Goal: Transaction & Acquisition: Subscribe to service/newsletter

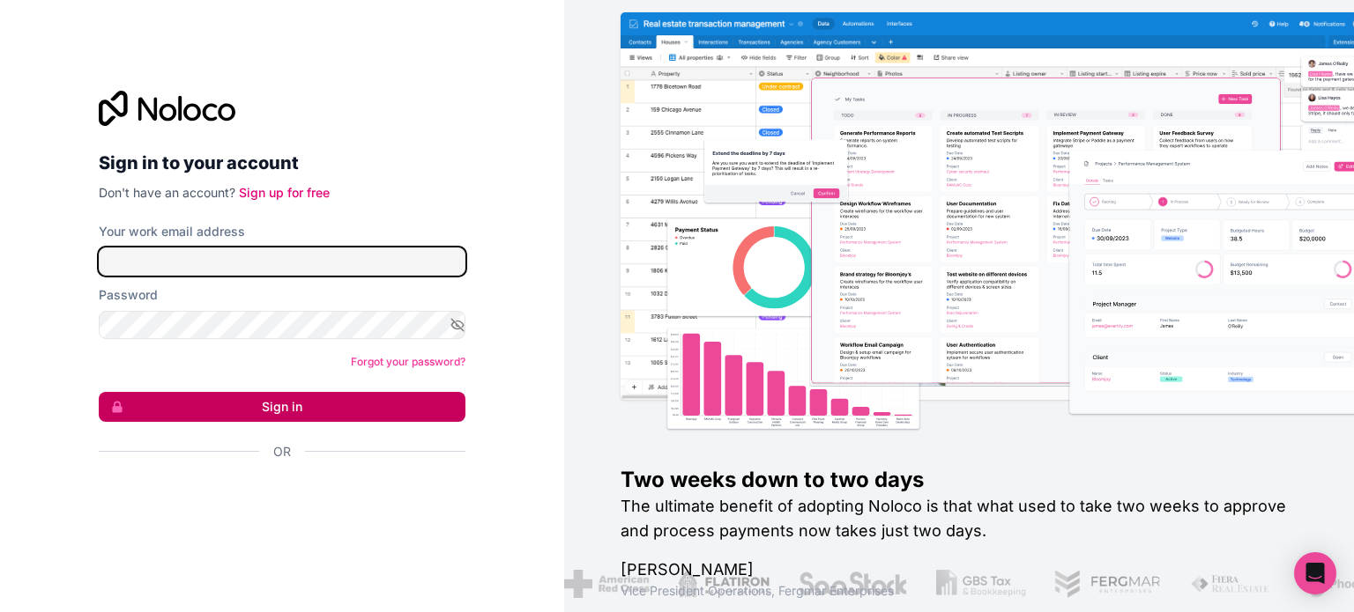
type input "adam@victorysync.com"
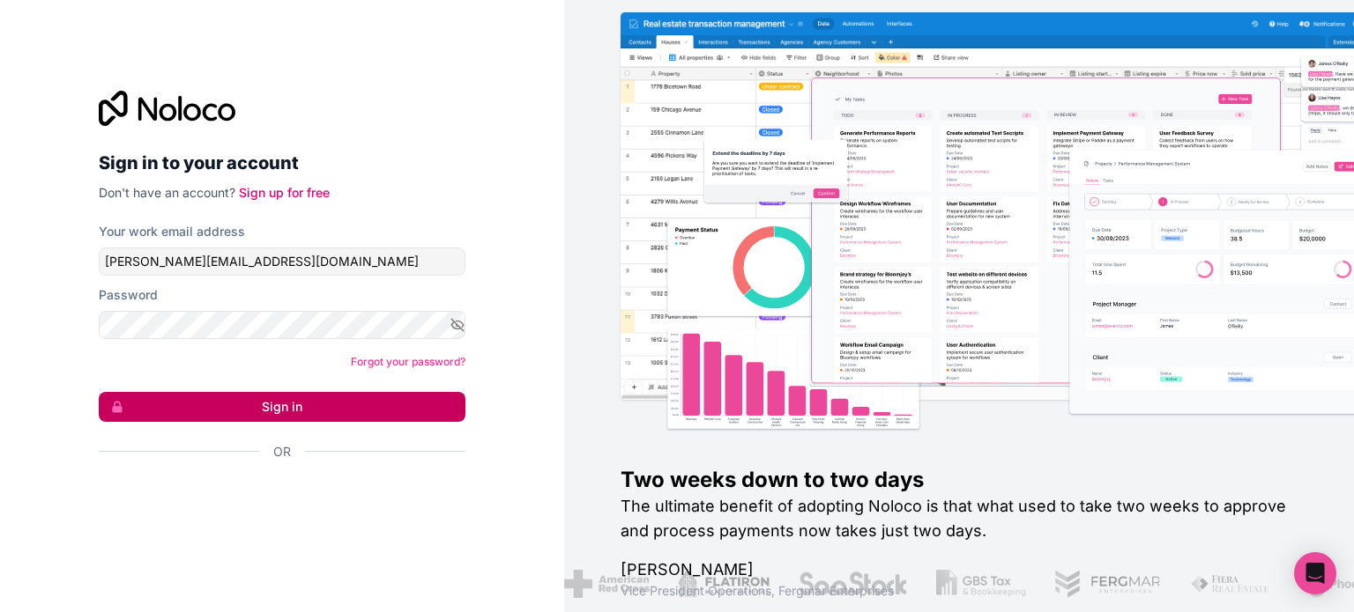
click at [455, 397] on button "Sign in" at bounding box center [282, 407] width 367 height 30
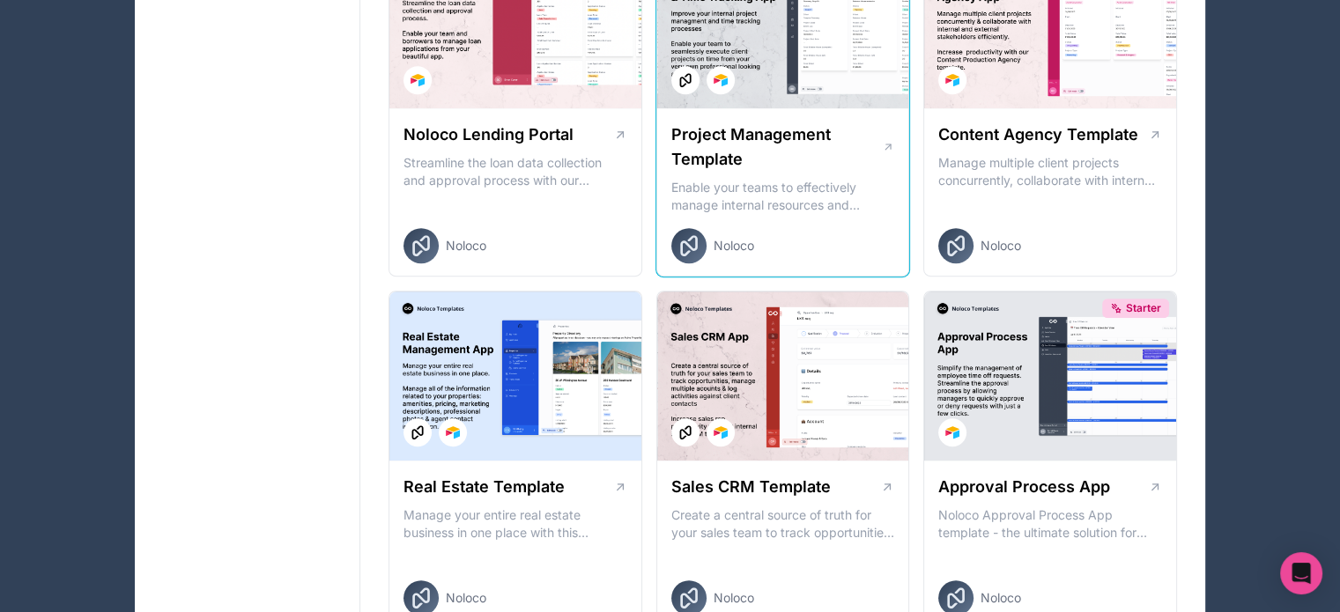
scroll to position [856, 0]
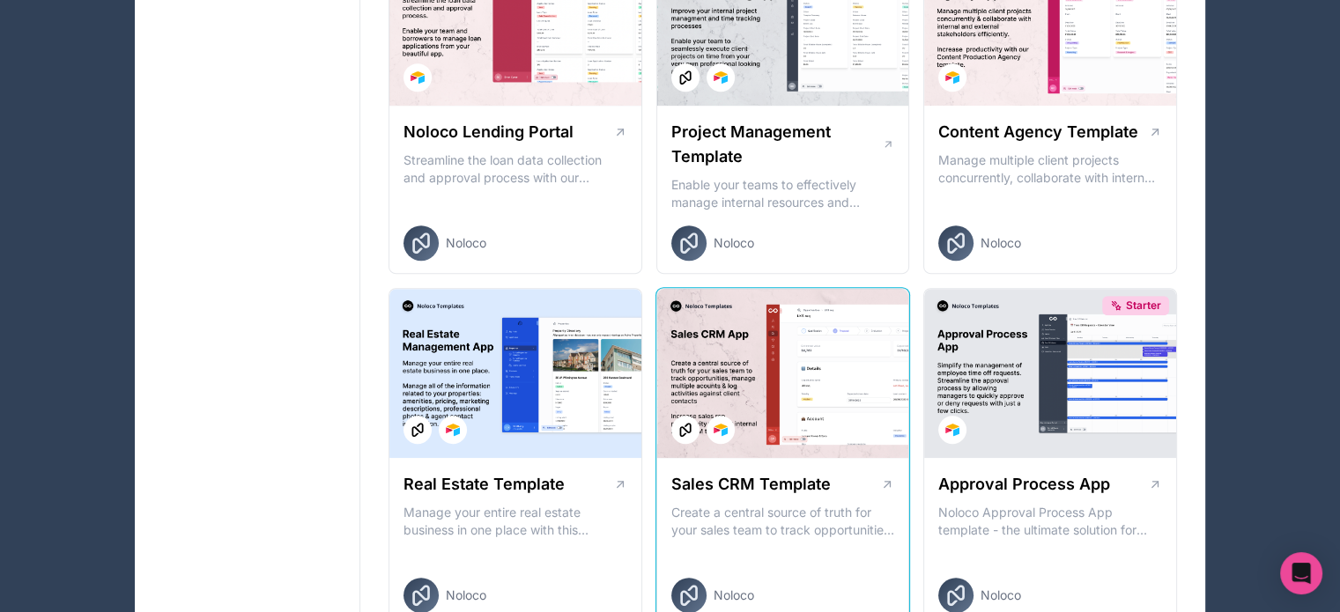
click at [854, 475] on div "Sales CRM Template" at bounding box center [784, 484] width 224 height 25
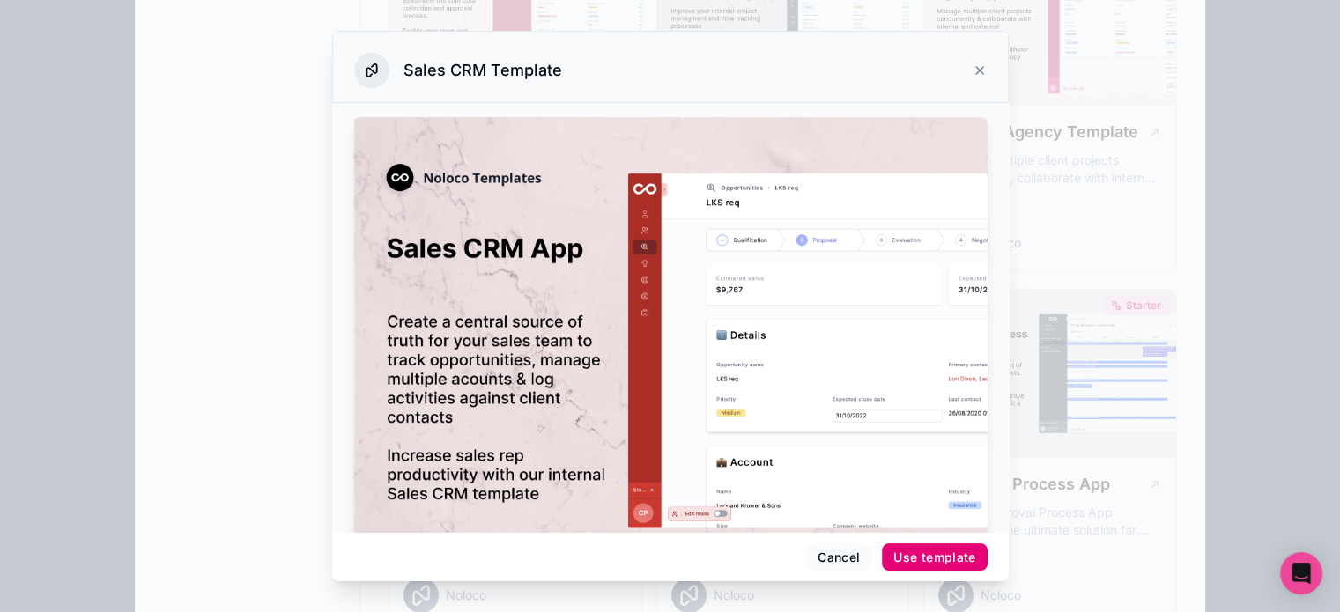
click at [939, 562] on div "Use template" at bounding box center [935, 558] width 82 height 16
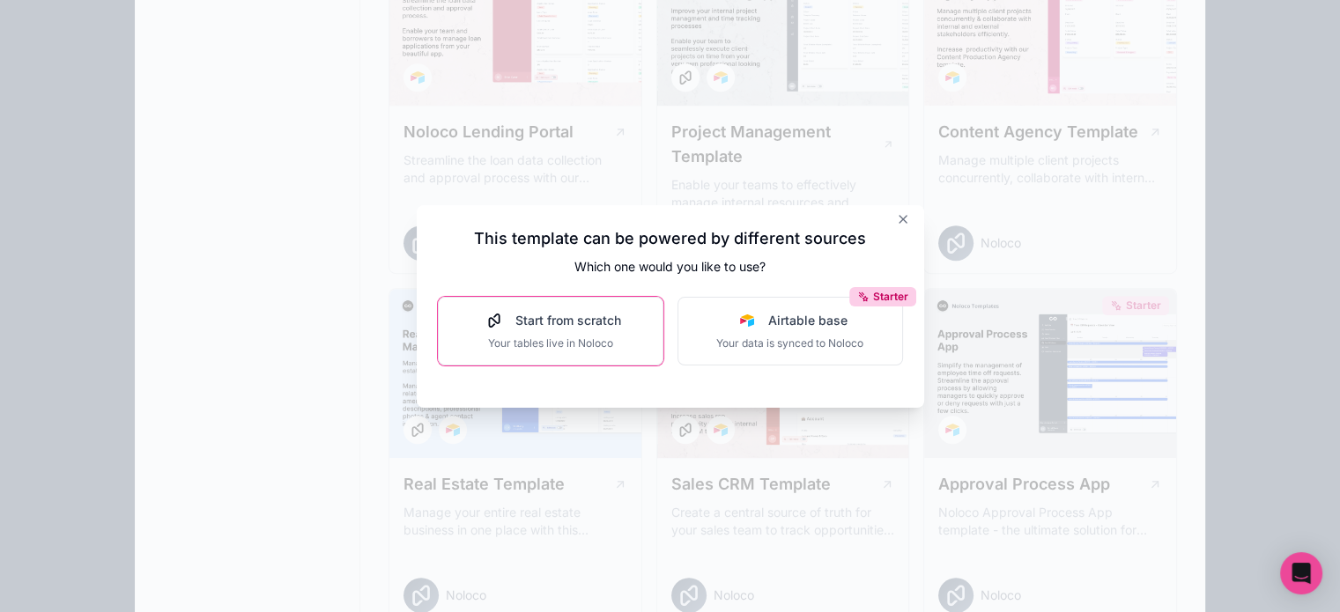
click at [637, 358] on button "Start from scratch Your tables live in Noloco" at bounding box center [551, 331] width 226 height 69
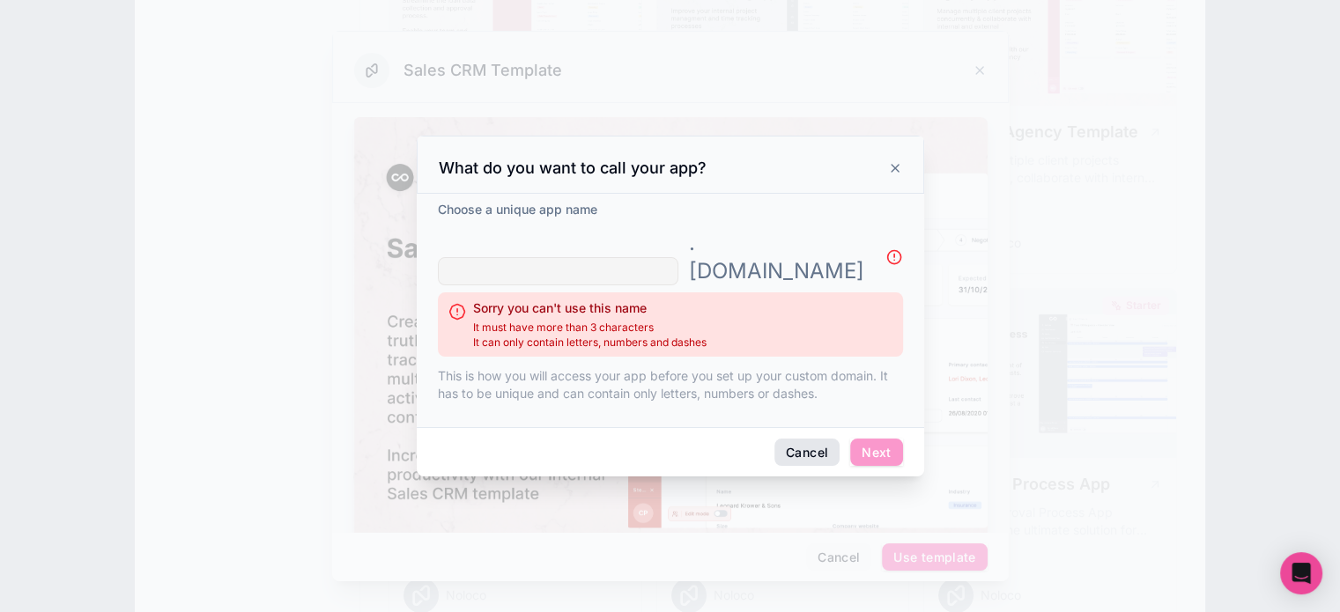
click at [793, 439] on button "Cancel" at bounding box center [807, 453] width 65 height 28
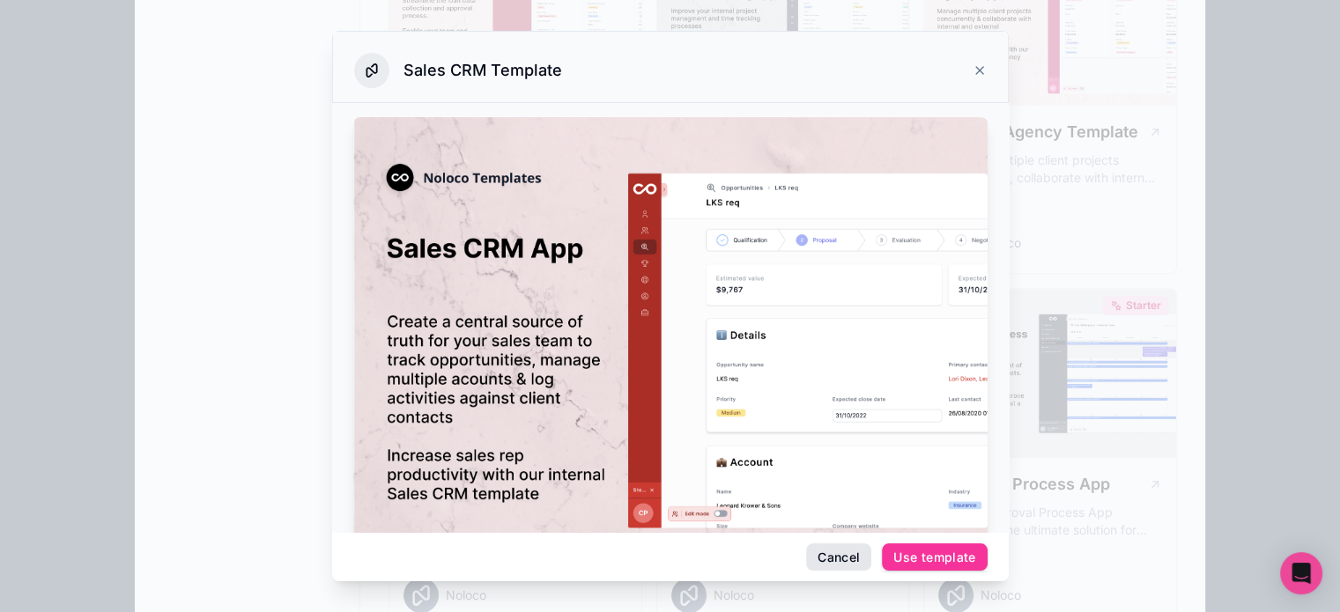
click at [825, 560] on button "Cancel" at bounding box center [838, 558] width 65 height 28
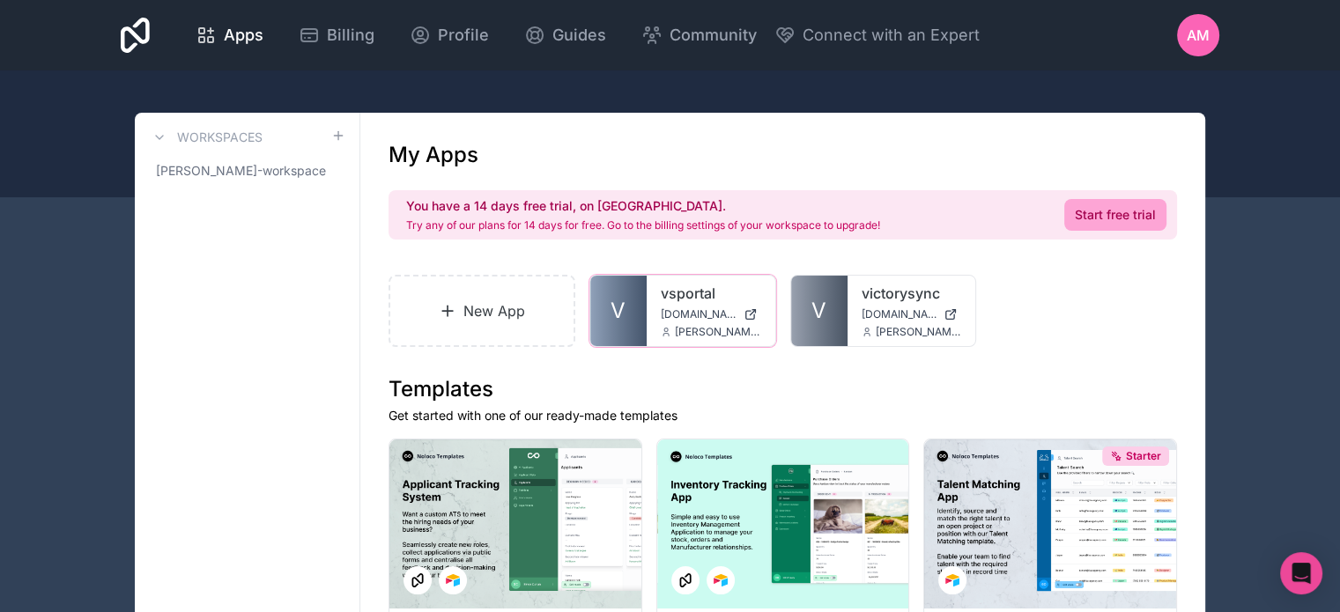
click at [684, 303] on link "vsportal" at bounding box center [711, 293] width 100 height 21
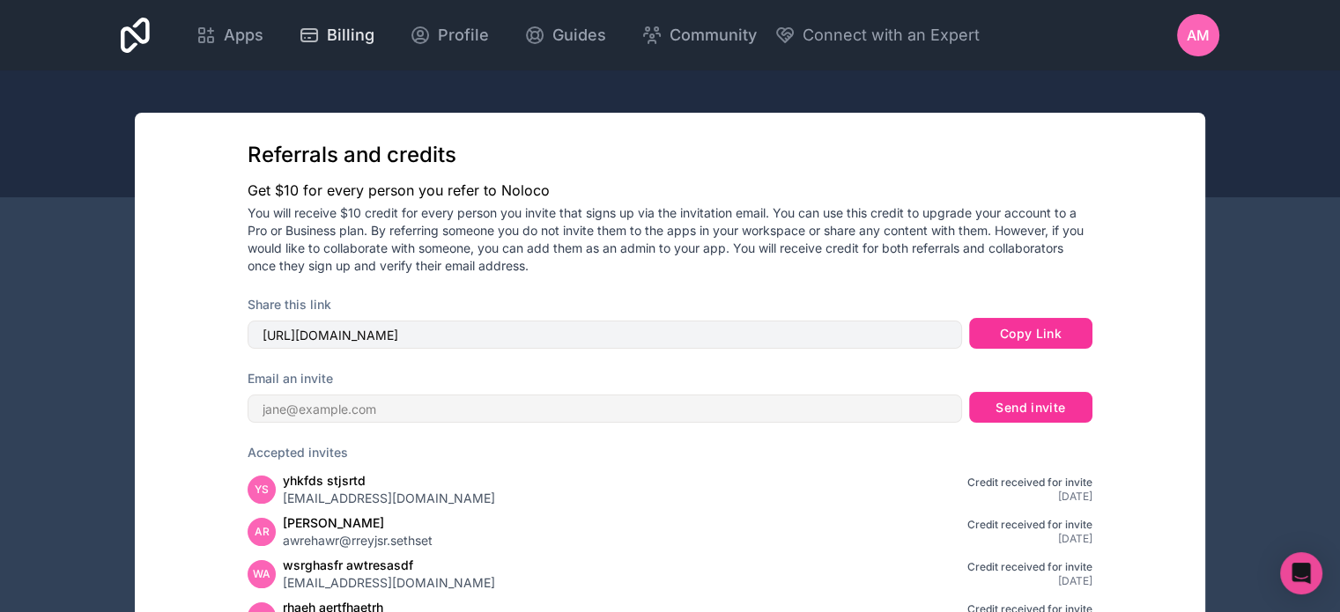
click at [324, 39] on div "Billing" at bounding box center [337, 35] width 76 height 25
click at [995, 332] on button "Copy Link" at bounding box center [1030, 334] width 123 height 32
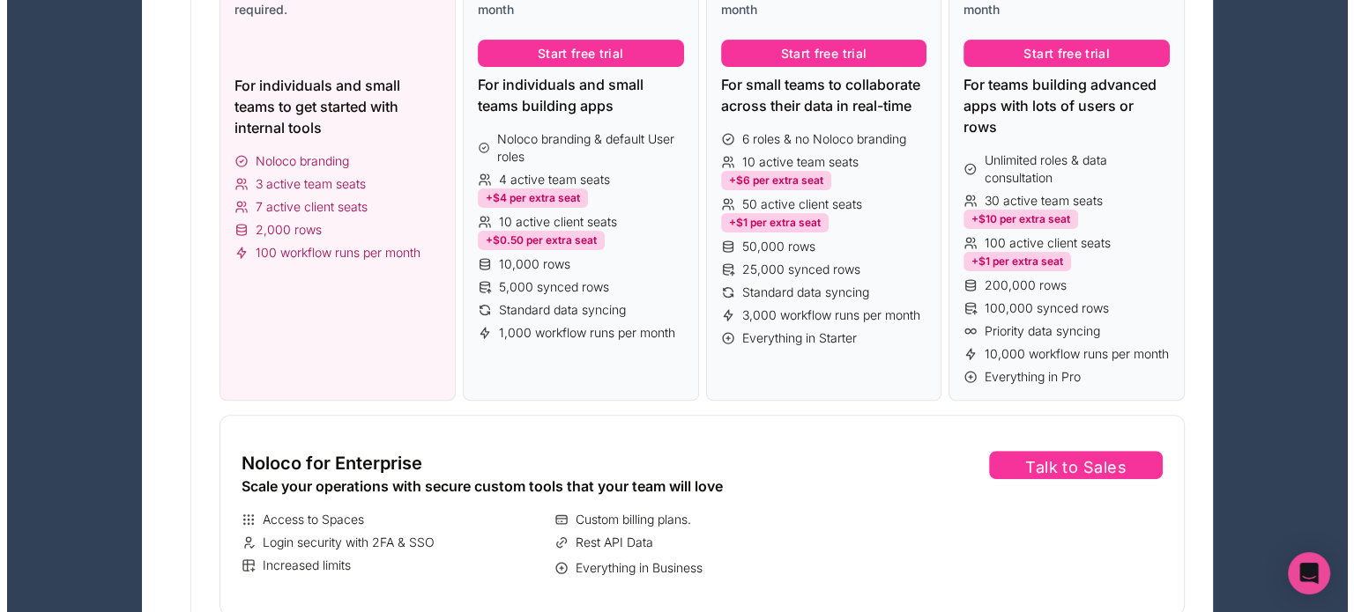
scroll to position [528, 0]
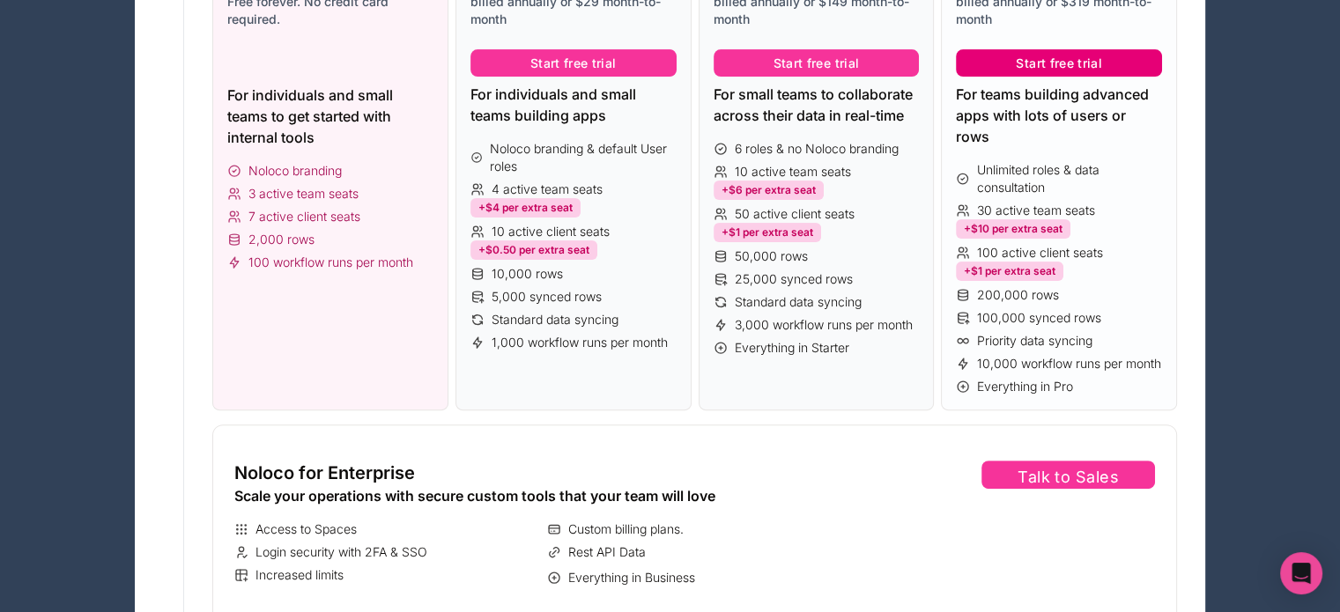
click at [1084, 64] on button "Start free trial" at bounding box center [1059, 63] width 206 height 28
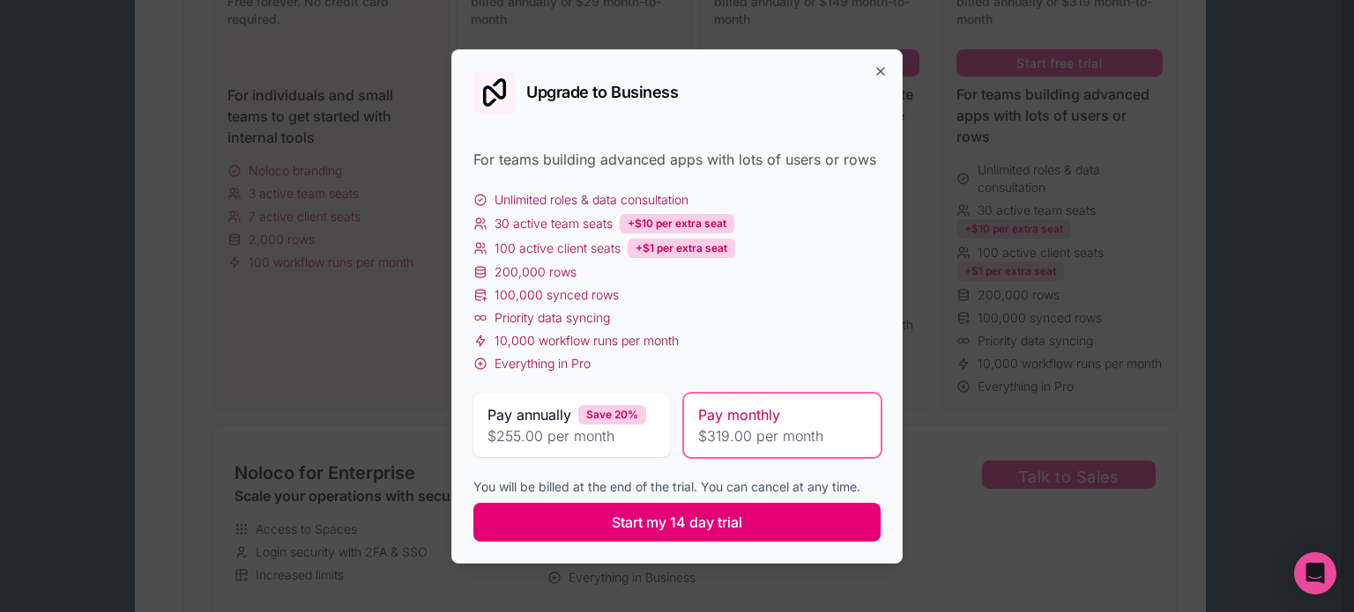
click at [818, 516] on button "Start my 14 day trial" at bounding box center [676, 522] width 407 height 39
